Goal: Task Accomplishment & Management: Manage account settings

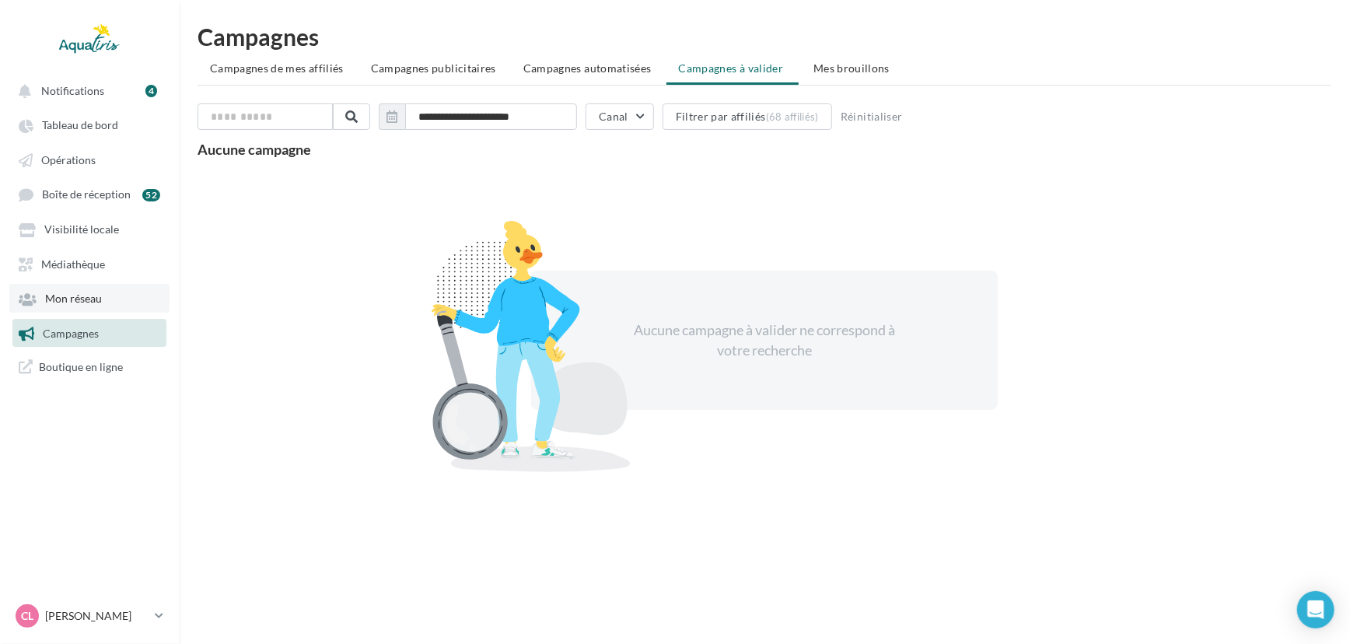
click at [80, 309] on link "Mon réseau" at bounding box center [89, 298] width 160 height 28
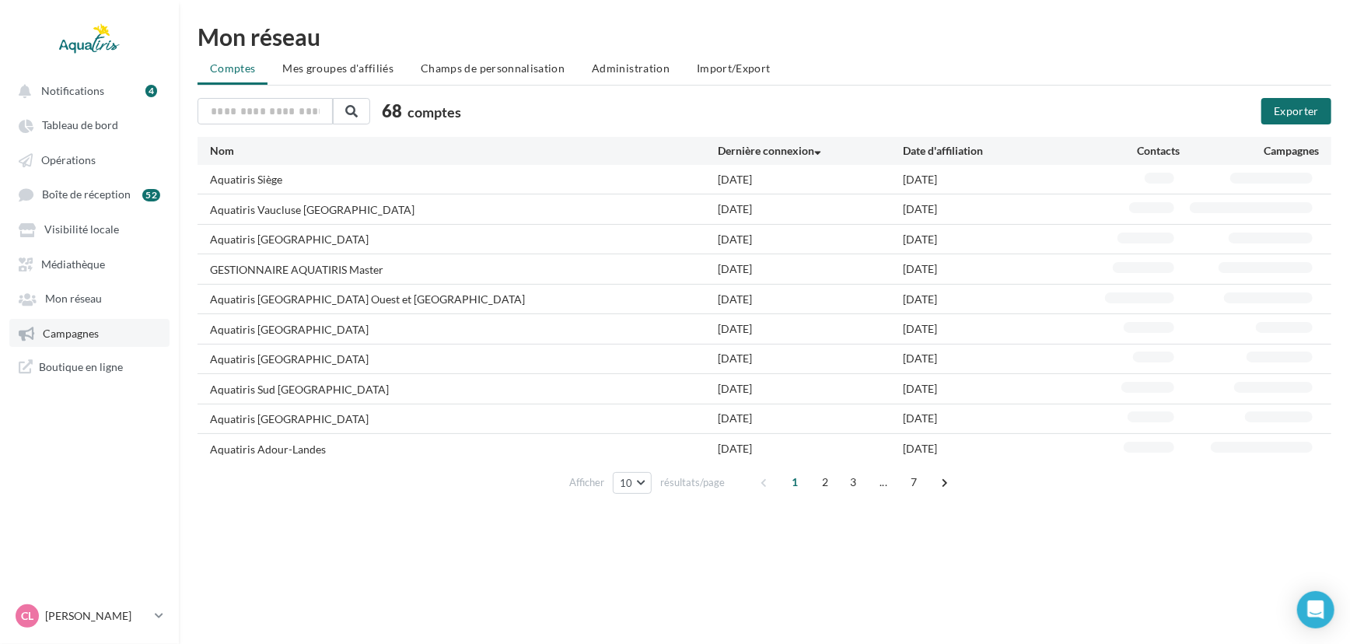
click at [59, 333] on span "Campagnes" at bounding box center [71, 333] width 56 height 13
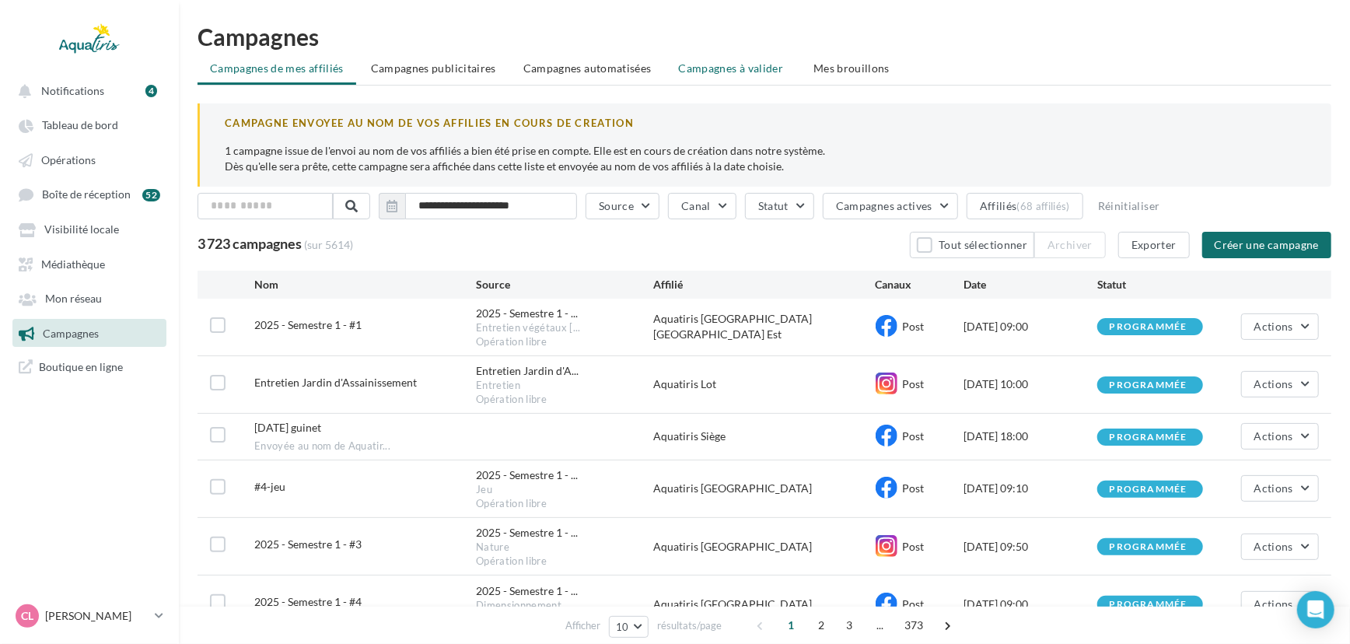
click at [718, 59] on li "Campagnes à valider" at bounding box center [733, 68] width 133 height 28
